Goal: Transaction & Acquisition: Subscribe to service/newsletter

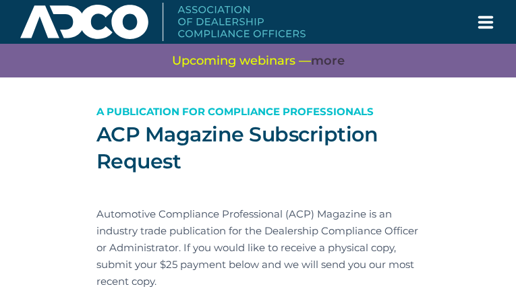
type input "GpvSkaLOp"
type input "[EMAIL_ADDRESS][DOMAIN_NAME]"
type input "YxVWHUCwlSc"
type input "MaFAgTiht"
type input "KsxlyDEUFaQ"
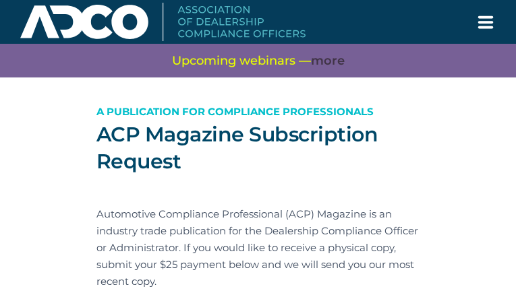
type input "UPOKJozXH"
type input "ywwpWFJw"
type input "weZqVcJKUMbZeFW"
type input "hFGuIciqr"
type input "aVJYPoLuPOtRv"
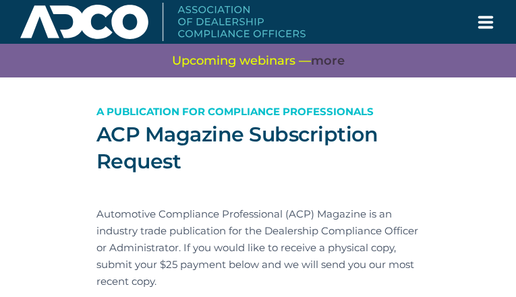
type input "vPfhhjPWPoL"
type input "mjXDAAyDwh"
